Goal: Navigation & Orientation: Find specific page/section

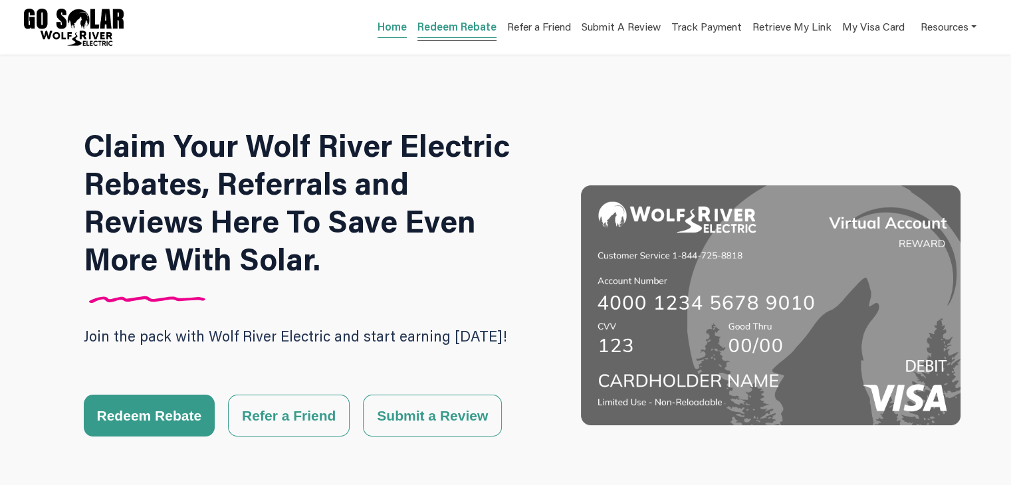
click at [433, 29] on link "Redeem Rebate" at bounding box center [456, 28] width 79 height 19
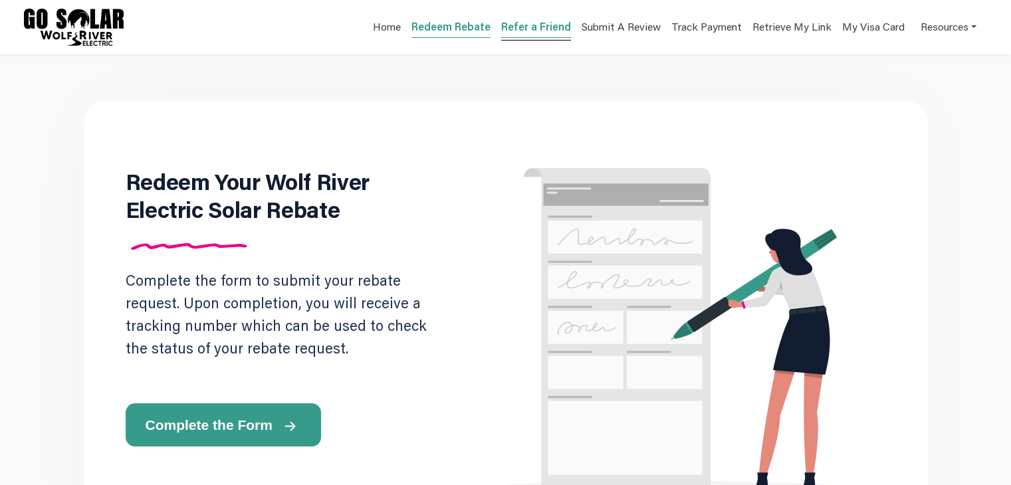
click at [536, 31] on link "Refer a Friend" at bounding box center [536, 28] width 70 height 19
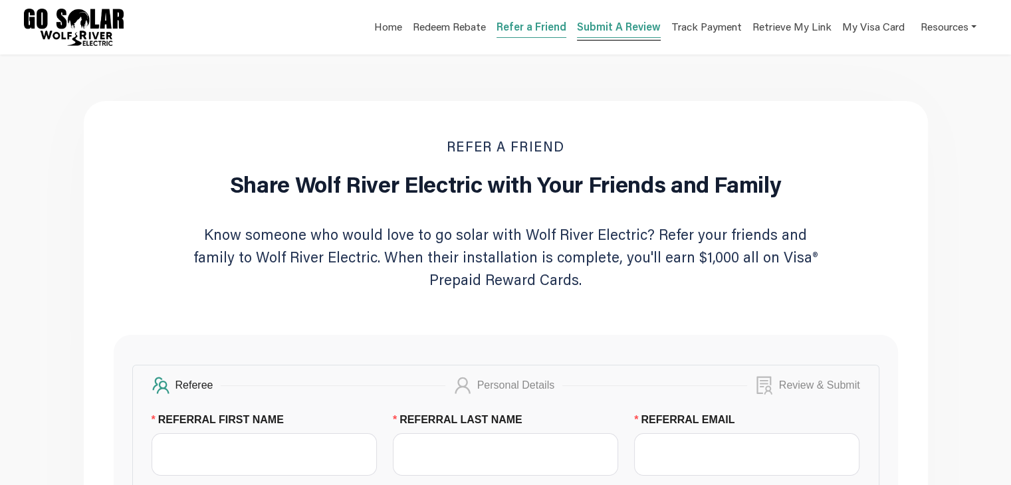
click at [592, 28] on link "Submit A Review" at bounding box center [619, 28] width 84 height 19
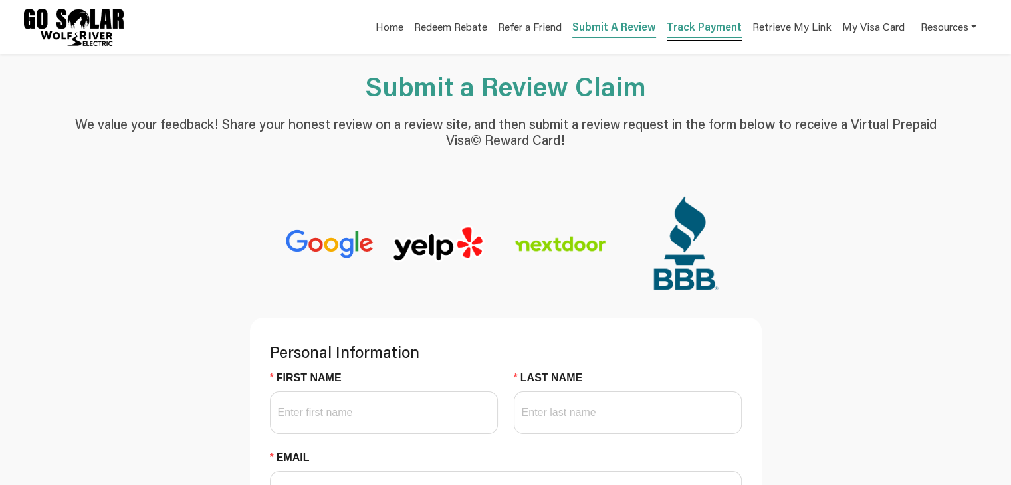
click at [701, 30] on link "Track Payment" at bounding box center [704, 28] width 75 height 19
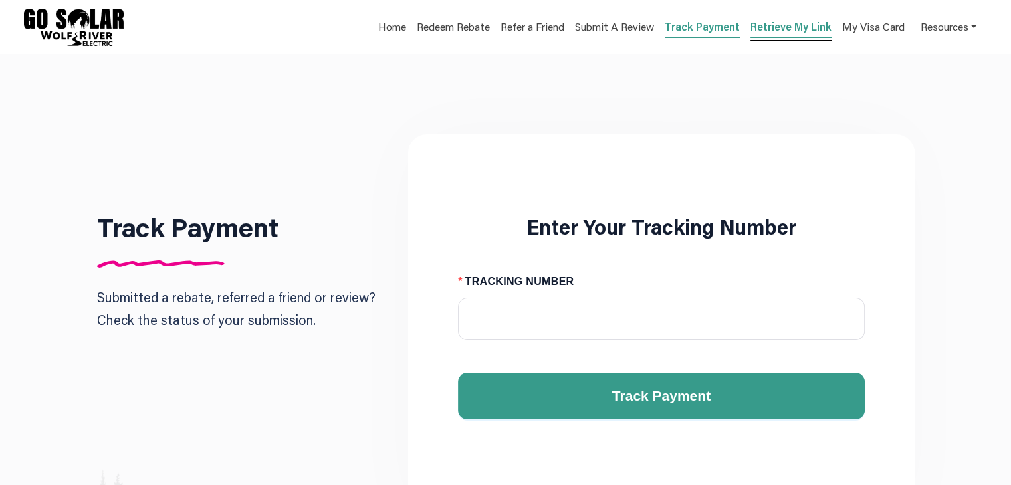
click at [763, 30] on link "Retrieve My Link" at bounding box center [790, 28] width 81 height 19
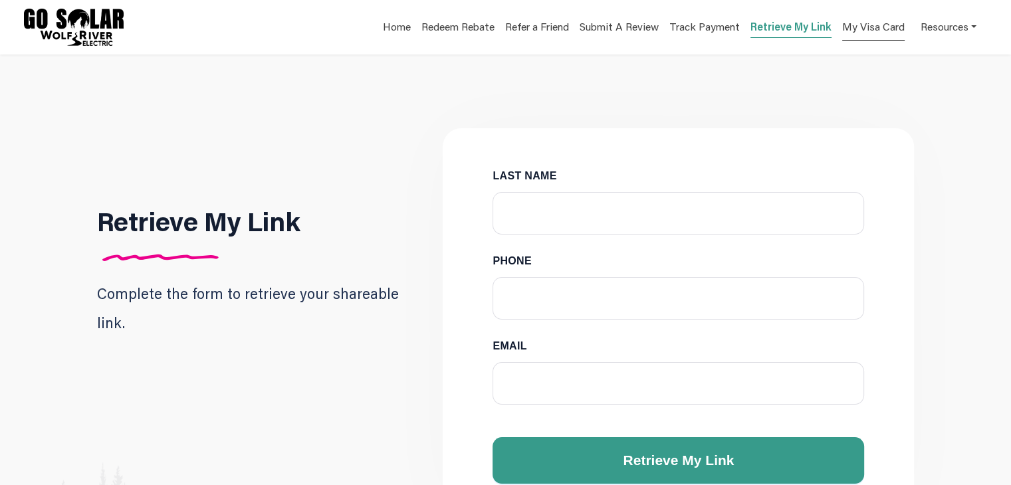
click at [850, 29] on link "My Visa Card" at bounding box center [873, 26] width 62 height 27
